Goal: Transaction & Acquisition: Purchase product/service

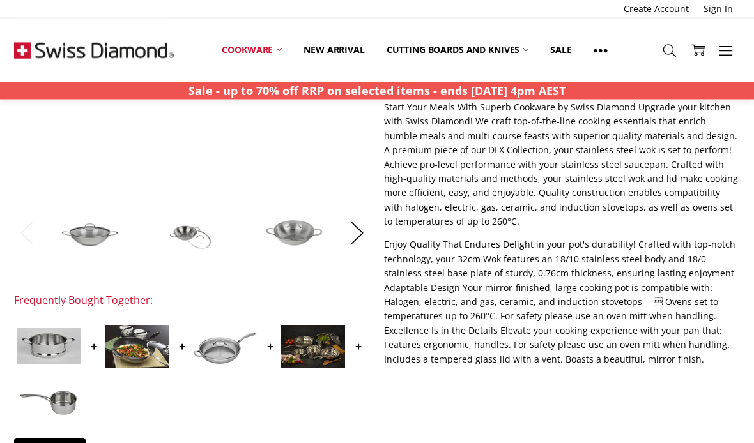
scroll to position [305, 0]
click at [357, 243] on button "Next" at bounding box center [357, 232] width 26 height 39
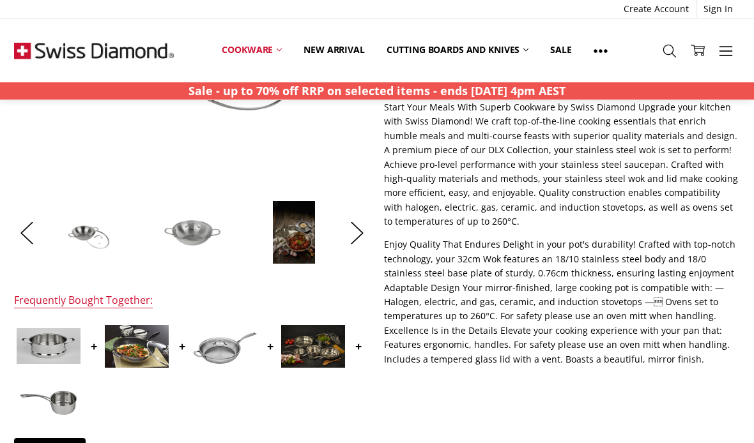
click at [350, 234] on button "Next" at bounding box center [357, 232] width 26 height 39
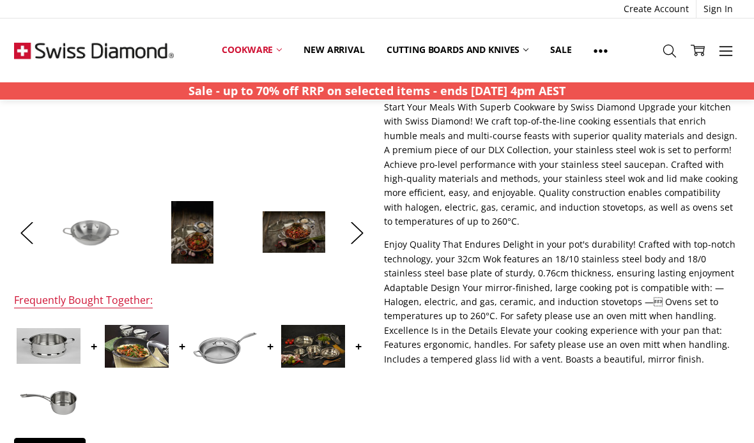
click at [342, 232] on li at bounding box center [294, 233] width 98 height 64
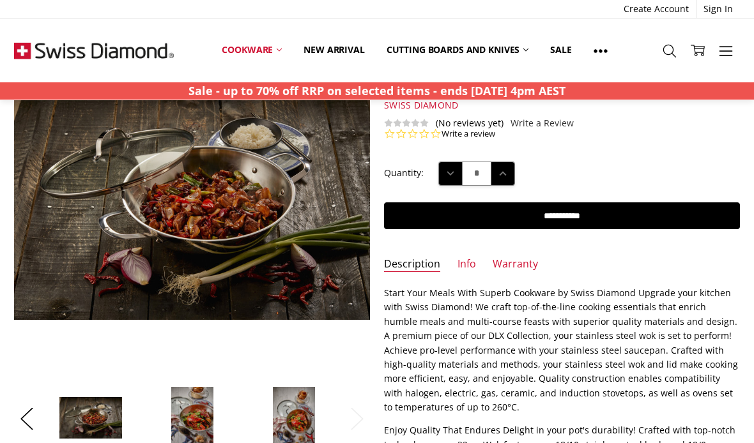
scroll to position [118, 0]
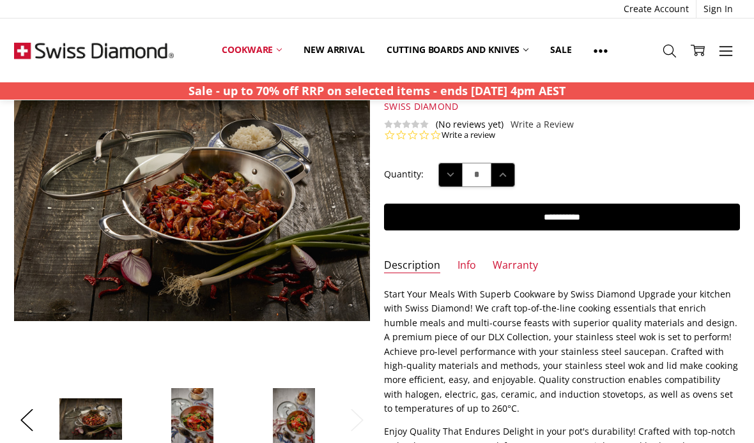
click at [177, 404] on img at bounding box center [192, 420] width 43 height 64
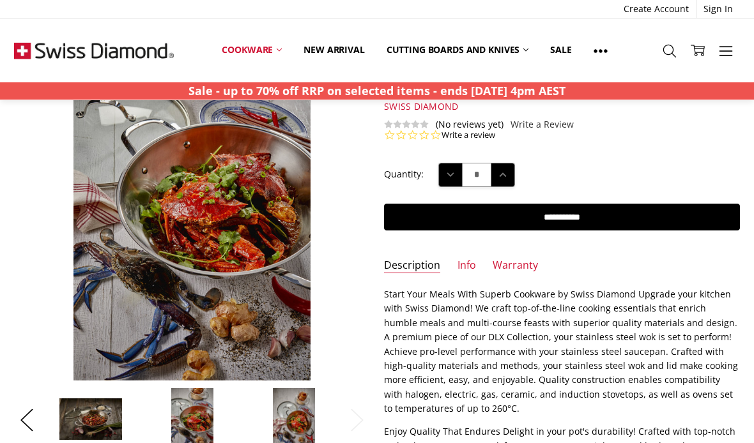
click at [83, 432] on img at bounding box center [91, 419] width 64 height 43
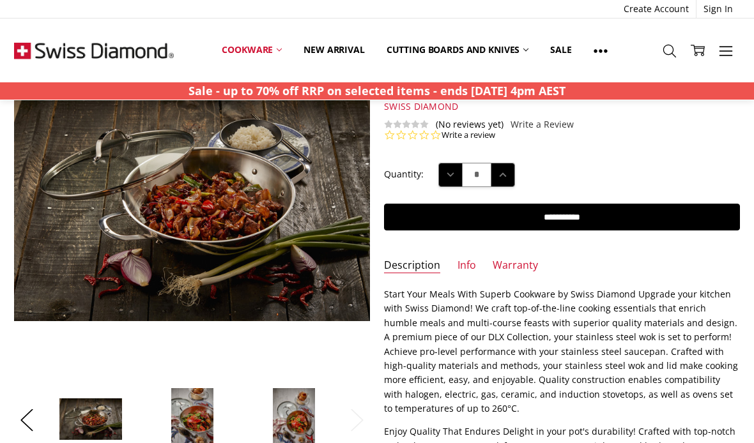
click at [9, 415] on section at bounding box center [192, 239] width 370 height 428
click at [19, 420] on button "Previous" at bounding box center [27, 420] width 26 height 39
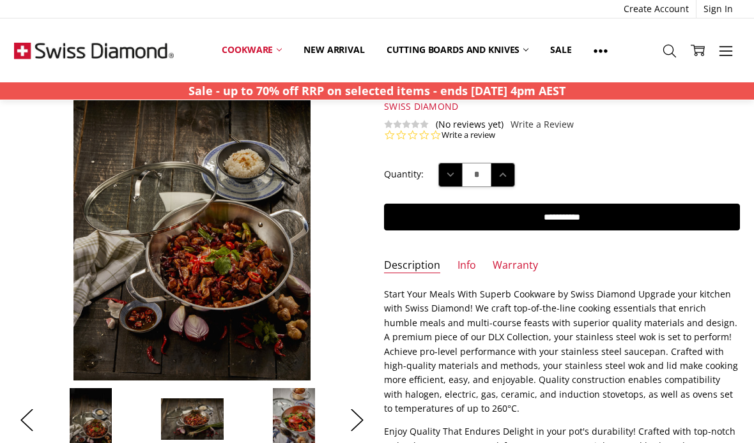
click at [20, 438] on button "Previous" at bounding box center [27, 420] width 26 height 39
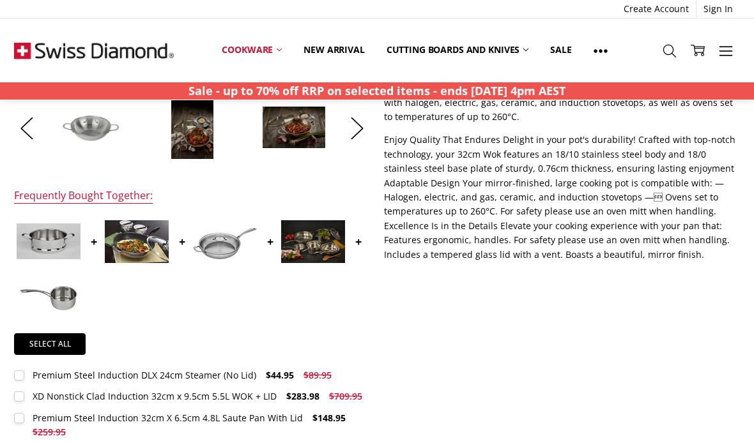
scroll to position [407, 0]
